Goal: Task Accomplishment & Management: Manage account settings

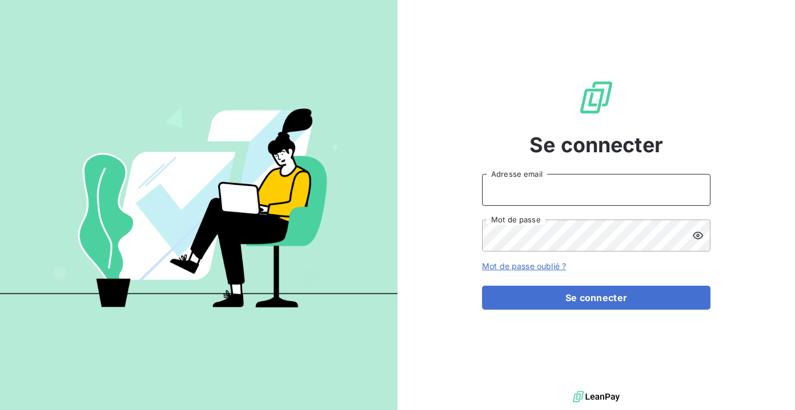
click at [529, 192] on input "Adresse email" at bounding box center [596, 190] width 228 height 32
type input "[EMAIL_ADDRESS][DOMAIN_NAME]"
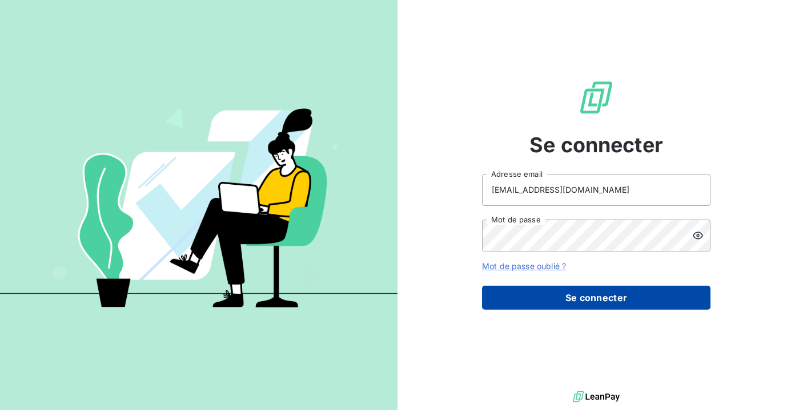
click at [554, 303] on button "Se connecter" at bounding box center [596, 298] width 228 height 24
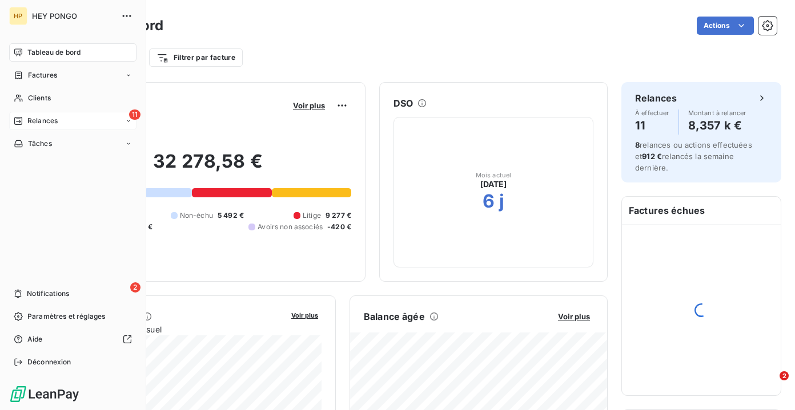
click at [21, 116] on icon at bounding box center [18, 120] width 9 height 9
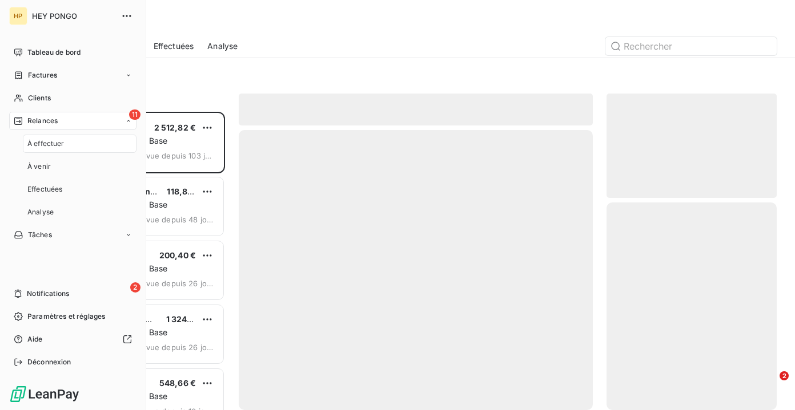
scroll to position [299, 170]
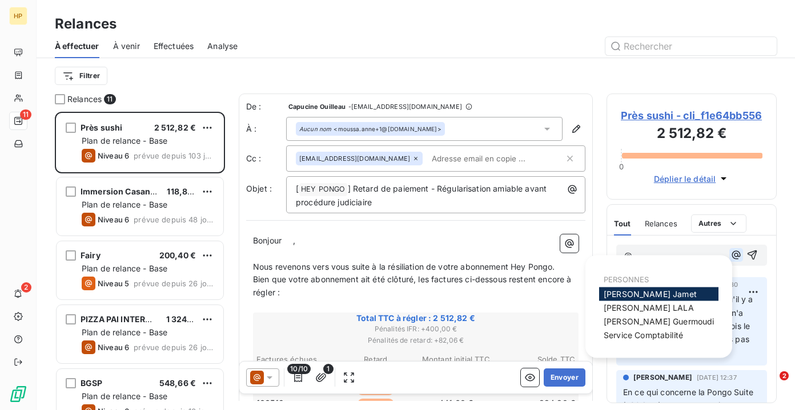
click at [735, 259] on icon "button" at bounding box center [735, 254] width 11 height 11
click at [626, 311] on span "[PERSON_NAME]" at bounding box center [648, 308] width 90 height 10
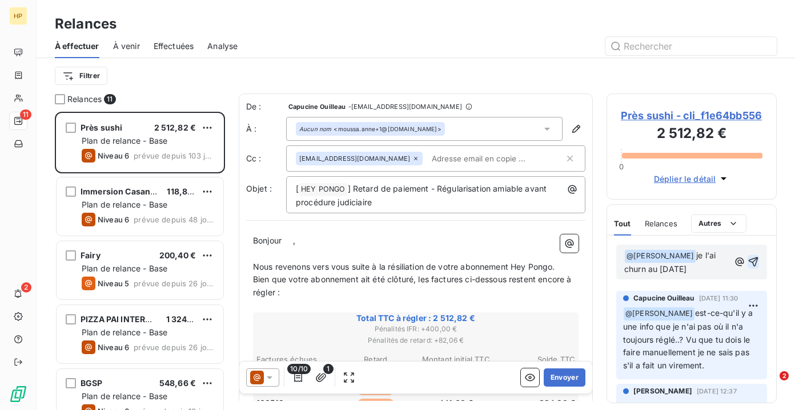
click at [751, 261] on icon "button" at bounding box center [752, 261] width 11 height 11
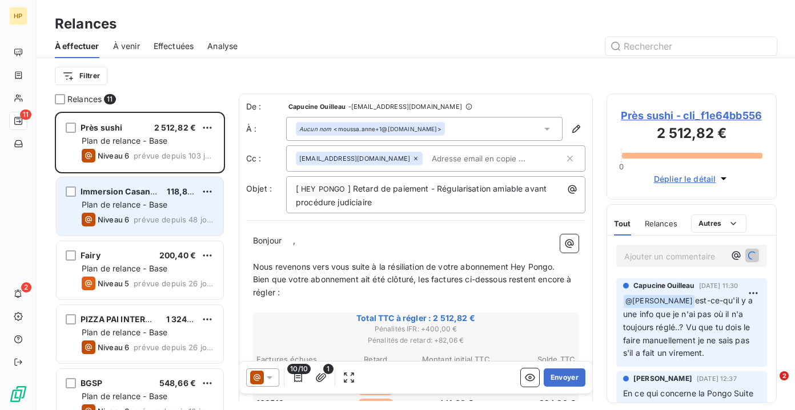
click at [135, 207] on span "Plan de relance - Base" at bounding box center [125, 205] width 86 height 10
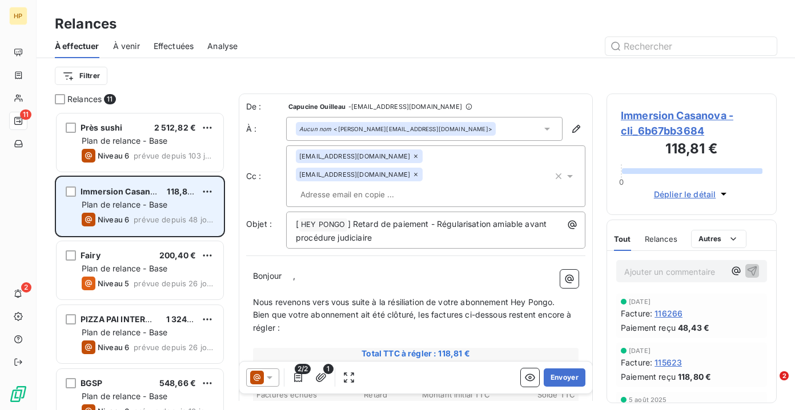
click at [125, 195] on span "Immersion Casanova" at bounding box center [122, 192] width 84 height 10
click at [136, 188] on span "Immersion Casanova" at bounding box center [122, 192] width 84 height 10
click at [139, 190] on span "Immersion Casanova" at bounding box center [122, 192] width 84 height 10
click at [146, 209] on span "Plan de relance - Base" at bounding box center [125, 205] width 86 height 10
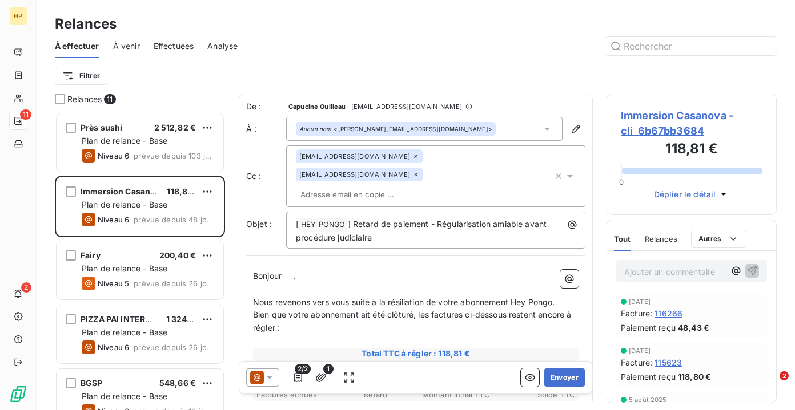
click at [702, 114] on span "Immersion Casanova - cli_6b67bb3684" at bounding box center [692, 123] width 142 height 31
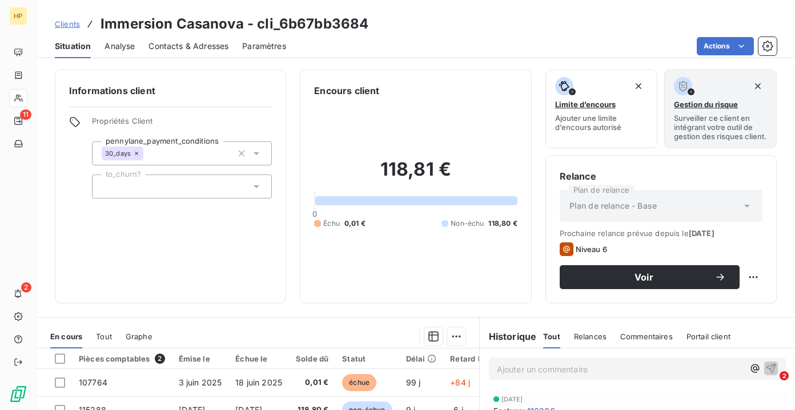
scroll to position [202, 0]
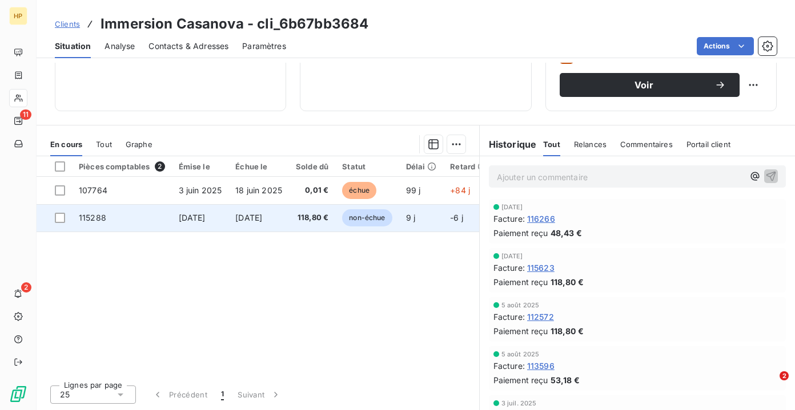
click at [326, 220] on span "118,80 €" at bounding box center [312, 217] width 33 height 11
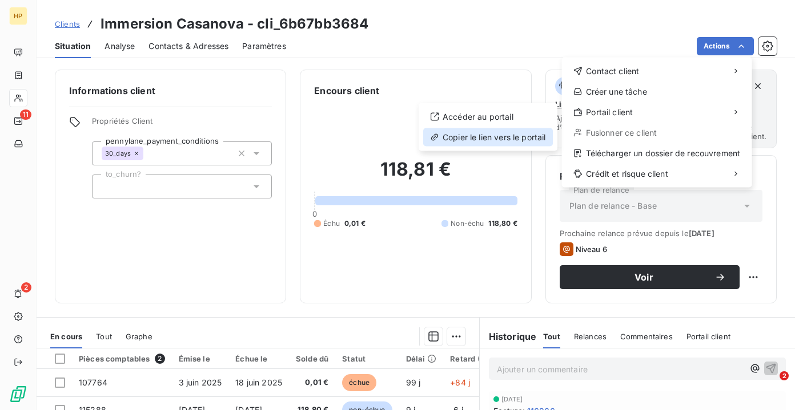
click at [509, 136] on div "Copier le lien vers le portail" at bounding box center [488, 137] width 130 height 18
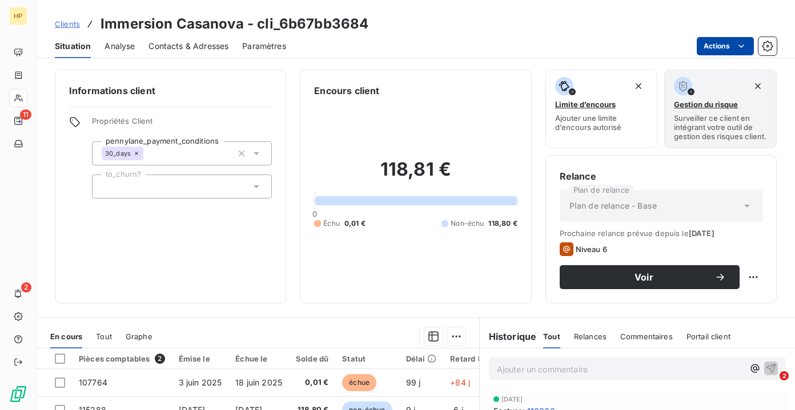
click at [719, 49] on html "HP 11 2 Clients Immersion Casanova - cli_6b67bb3684 Situation Analyse Contacts …" at bounding box center [397, 205] width 795 height 410
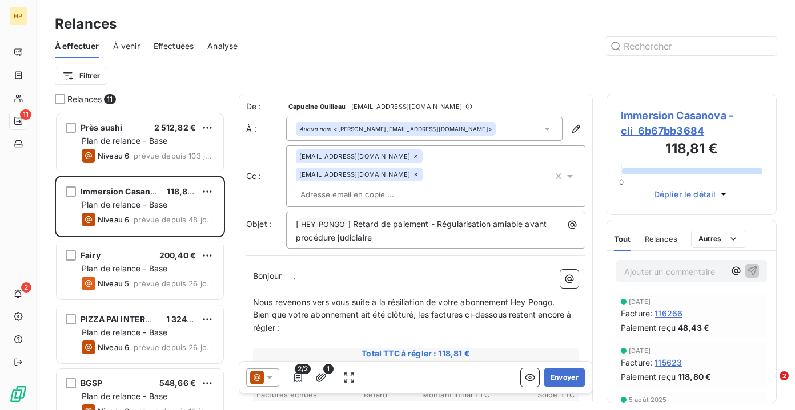
scroll to position [299, 170]
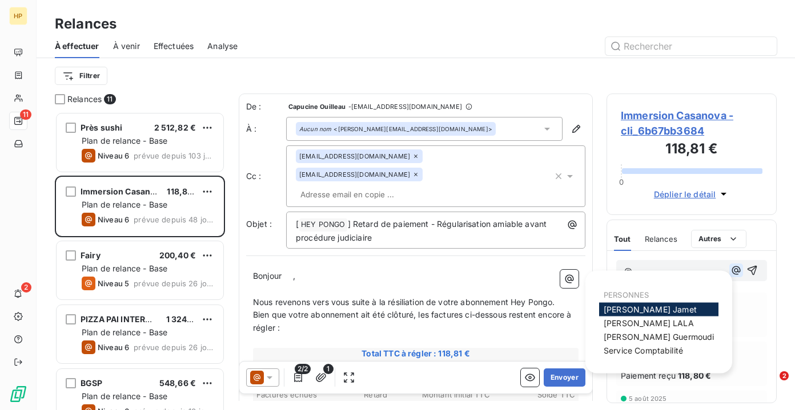
click at [738, 272] on icon "button" at bounding box center [736, 271] width 9 height 9
click at [628, 329] on div "[PERSON_NAME]" at bounding box center [658, 324] width 119 height 14
click at [636, 325] on span "[PERSON_NAME]" at bounding box center [648, 324] width 90 height 10
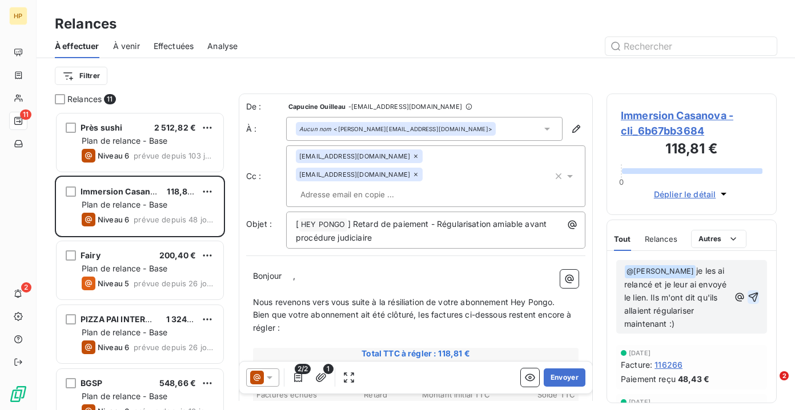
click at [755, 296] on icon "button" at bounding box center [752, 297] width 11 height 11
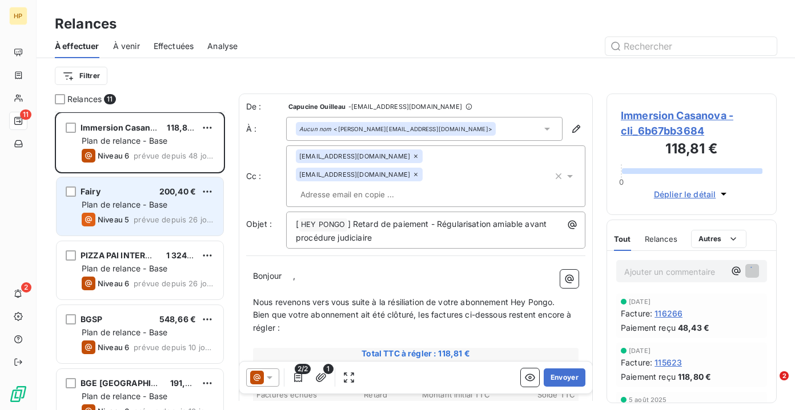
scroll to position [133, 0]
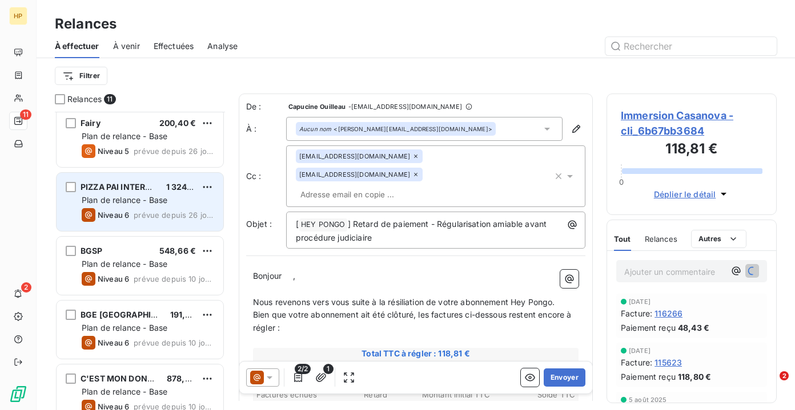
click at [141, 213] on span "prévue depuis 26 jours" at bounding box center [174, 215] width 80 height 9
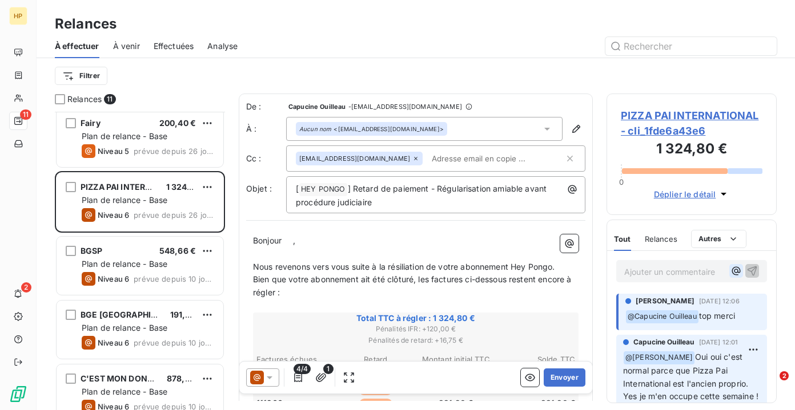
click at [732, 273] on icon "button" at bounding box center [735, 270] width 11 height 11
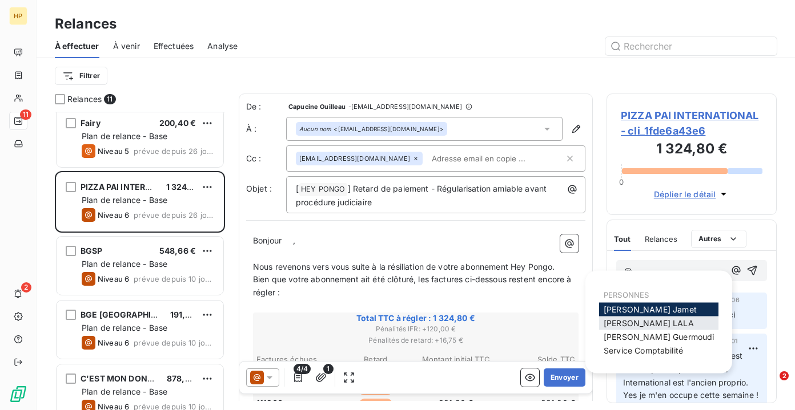
click at [618, 323] on span "[PERSON_NAME]" at bounding box center [648, 324] width 90 height 10
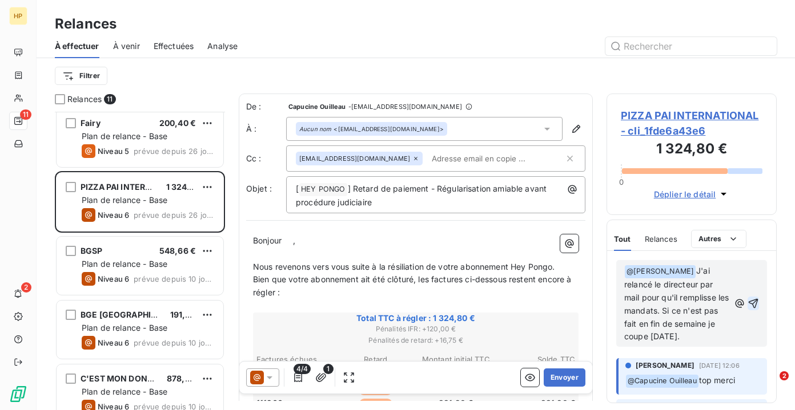
click at [756, 304] on icon "button" at bounding box center [753, 304] width 10 height 10
